Goal: Find specific page/section

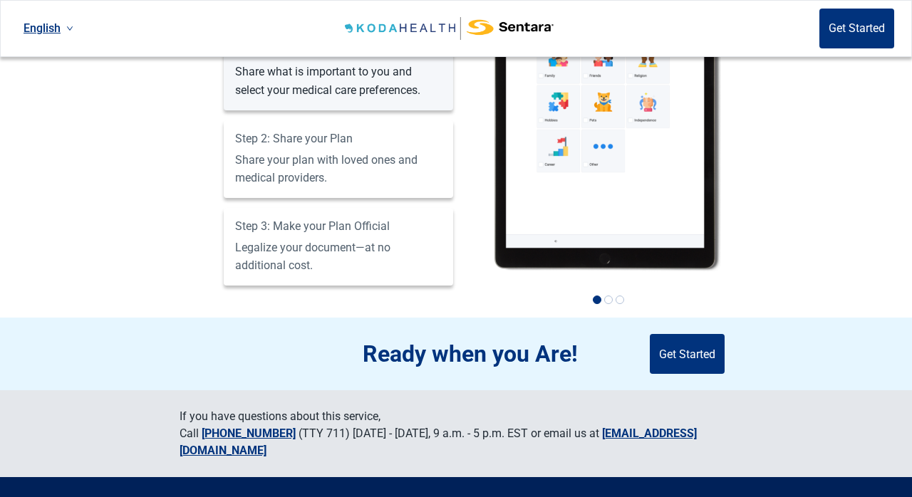
scroll to position [1093, 0]
